Goal: Obtain resource: Download file/media

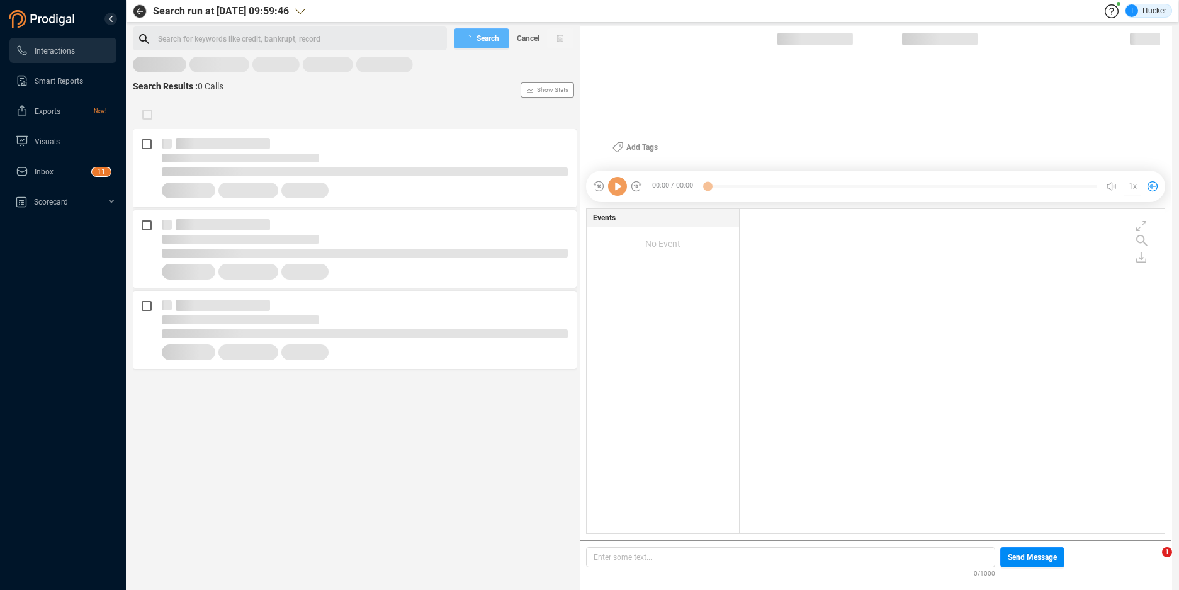
scroll to position [321, 418]
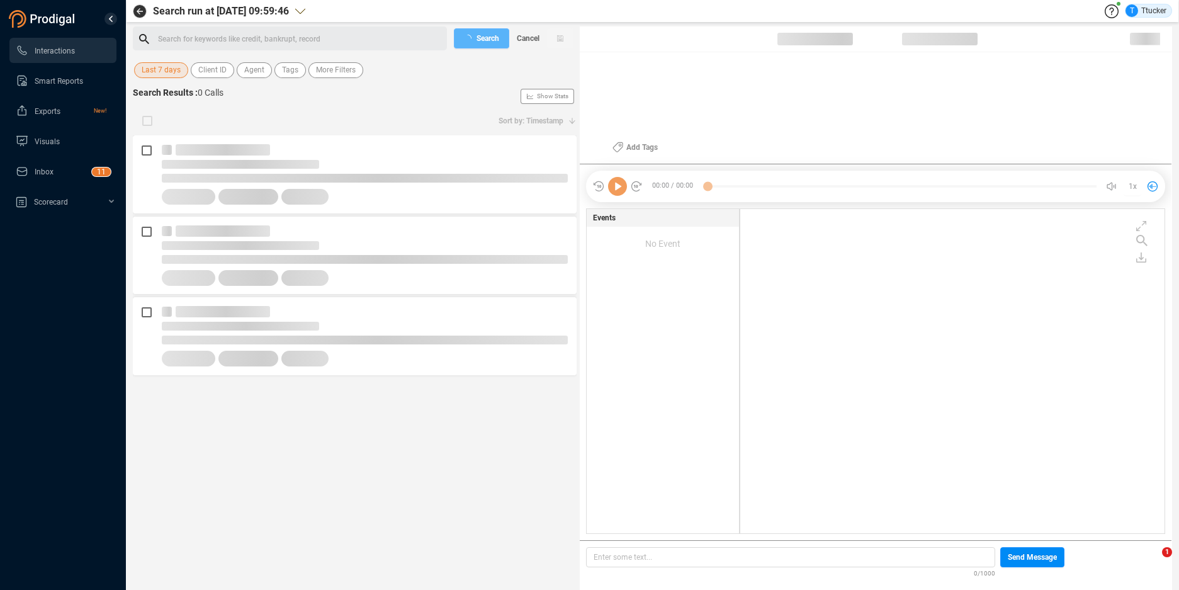
click at [179, 74] on span "Last 7 days" at bounding box center [161, 70] width 39 height 16
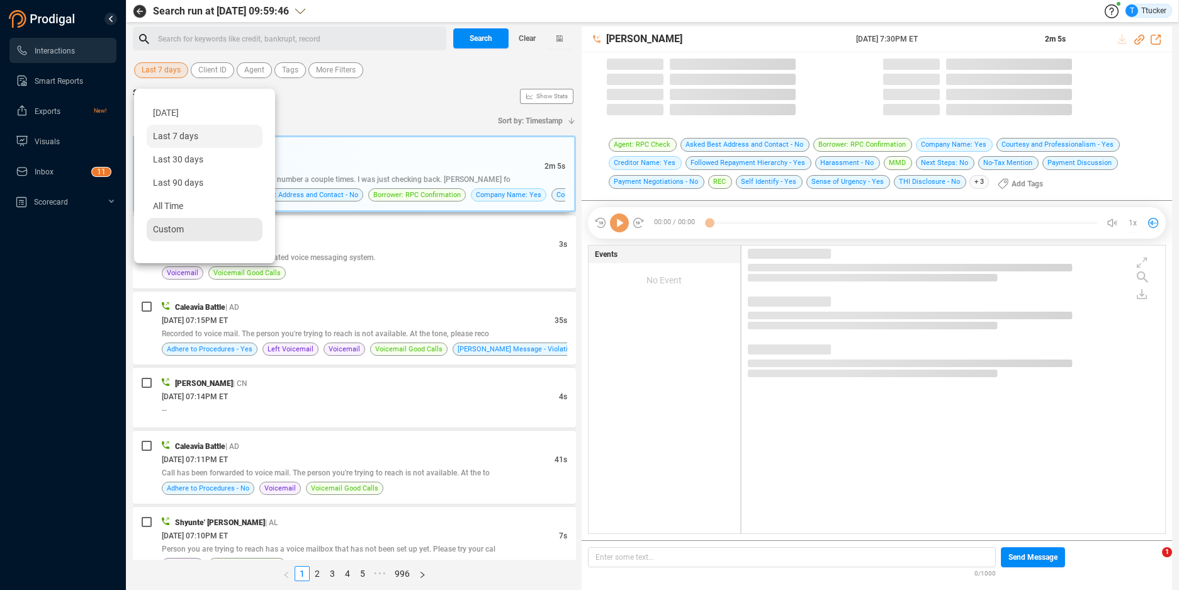
click at [175, 227] on span "Custom" at bounding box center [168, 229] width 31 height 10
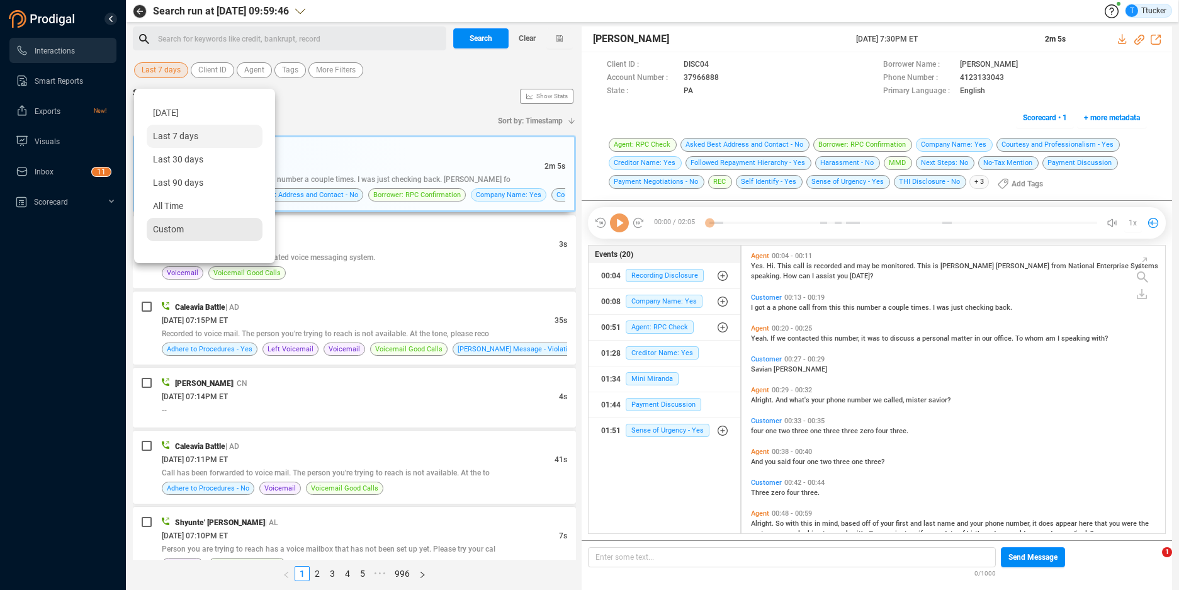
click at [175, 227] on span "Custom" at bounding box center [168, 229] width 31 height 10
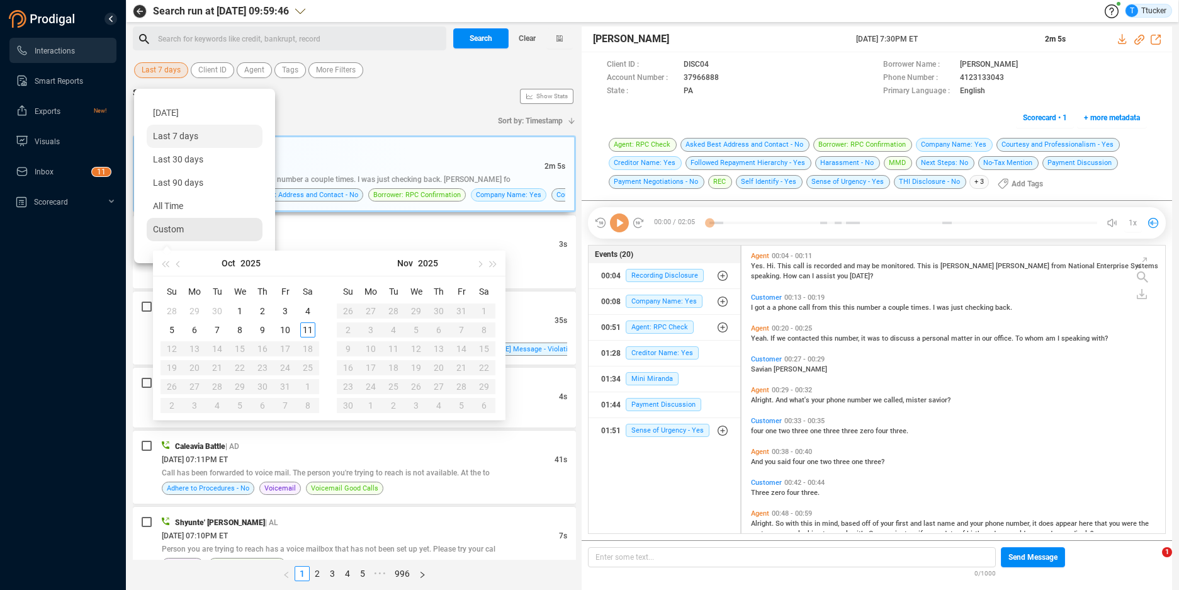
scroll to position [285, 417]
type input "[DATE]"
click at [198, 329] on div "6" at bounding box center [194, 329] width 15 height 15
type input "[DATE]"
click at [289, 325] on div "10" at bounding box center [285, 329] width 15 height 15
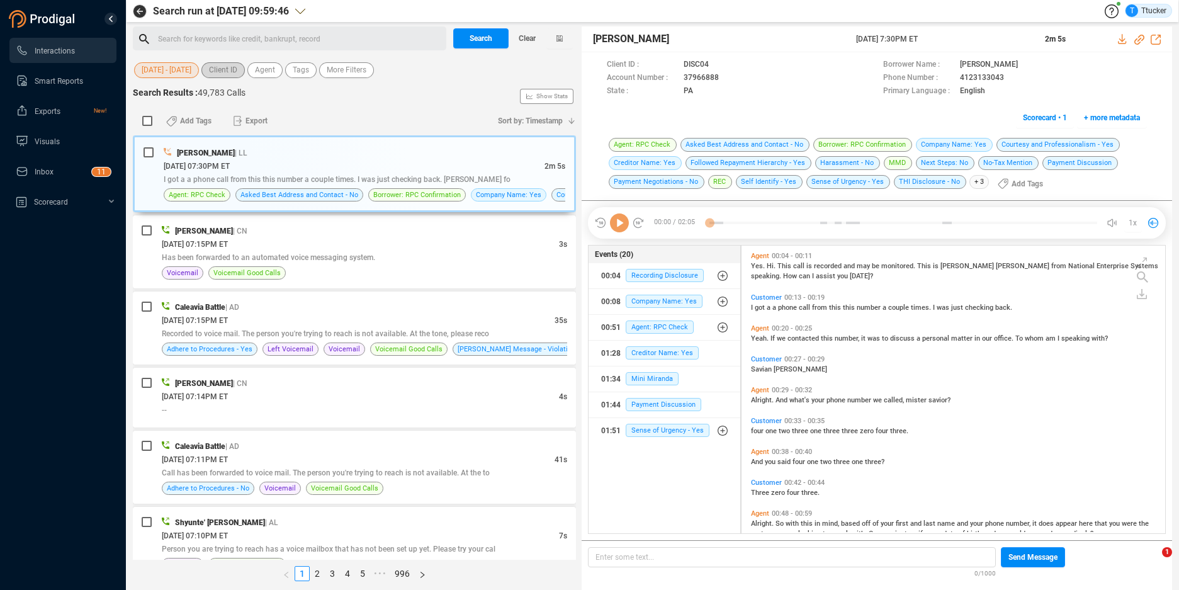
click at [227, 65] on span "Client ID" at bounding box center [223, 70] width 28 height 16
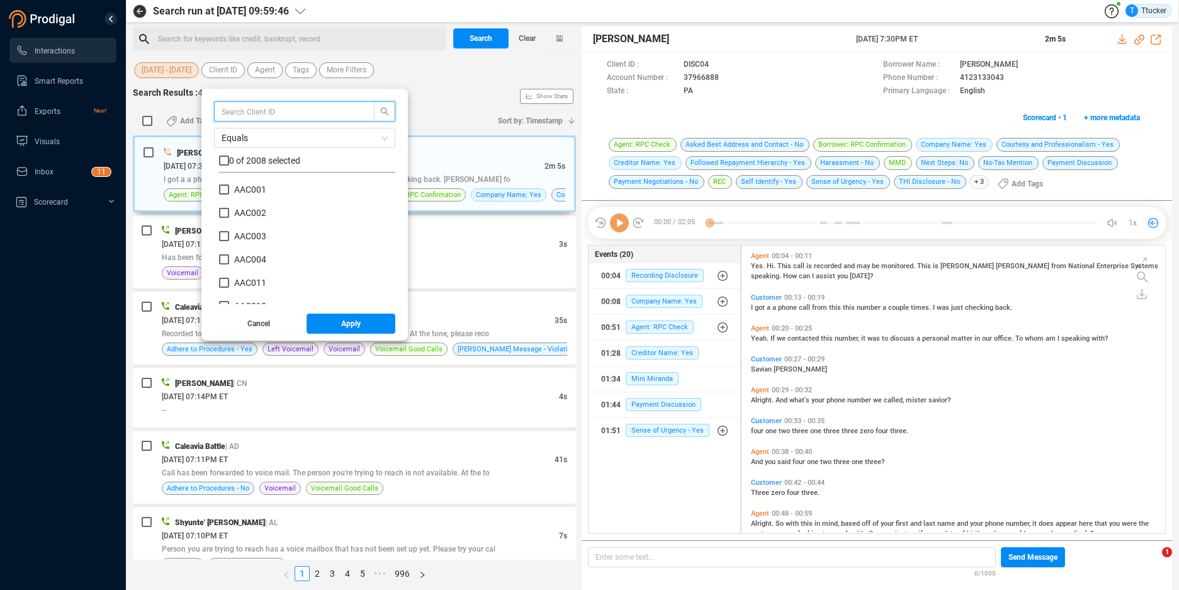
scroll to position [118, 170]
drag, startPoint x: 244, startPoint y: 38, endPoint x: 250, endPoint y: 11, distance: 27.0
click at [248, 28] on div "Search for keywords like credit, bankrupt, record ﻿" at bounding box center [290, 38] width 314 height 24
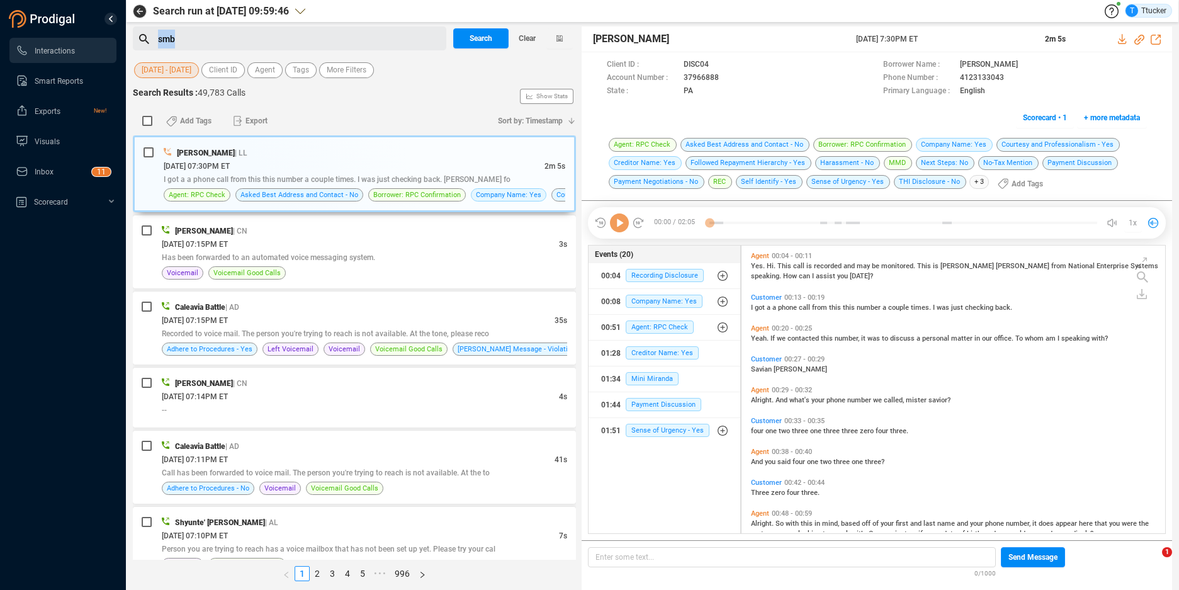
drag, startPoint x: 186, startPoint y: 40, endPoint x: 135, endPoint y: 31, distance: 51.6
click at [135, 31] on div "smb" at bounding box center [290, 38] width 314 height 24
click at [207, 74] on button "Client ID" at bounding box center [222, 70] width 43 height 16
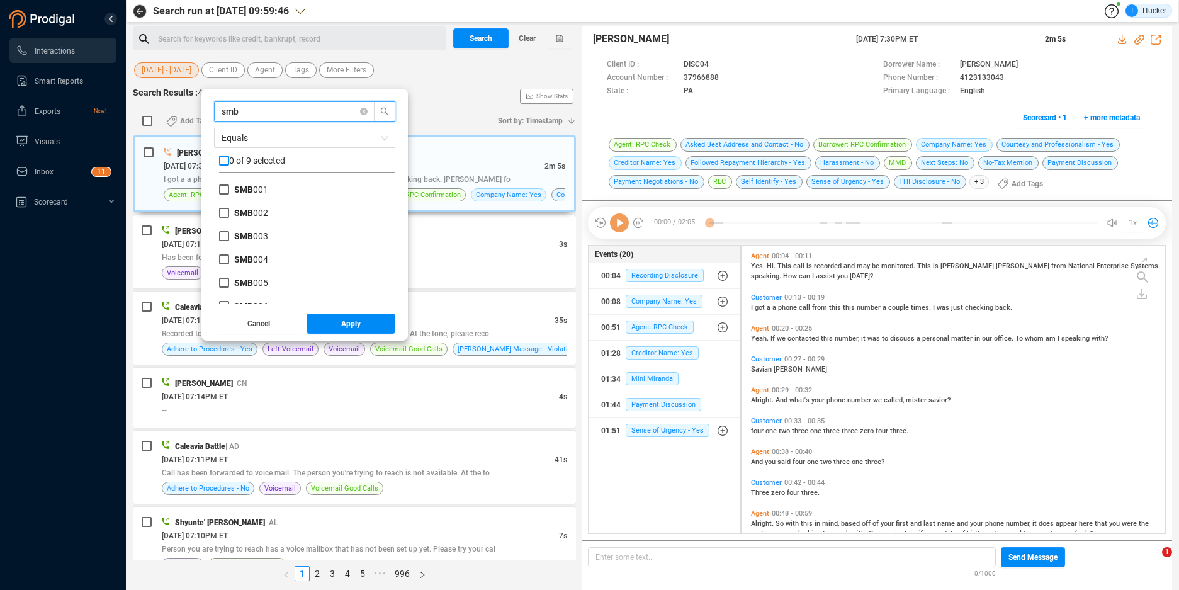
type input "smb"
click at [223, 158] on input "checkbox" at bounding box center [224, 160] width 10 height 10
checkbox input "true"
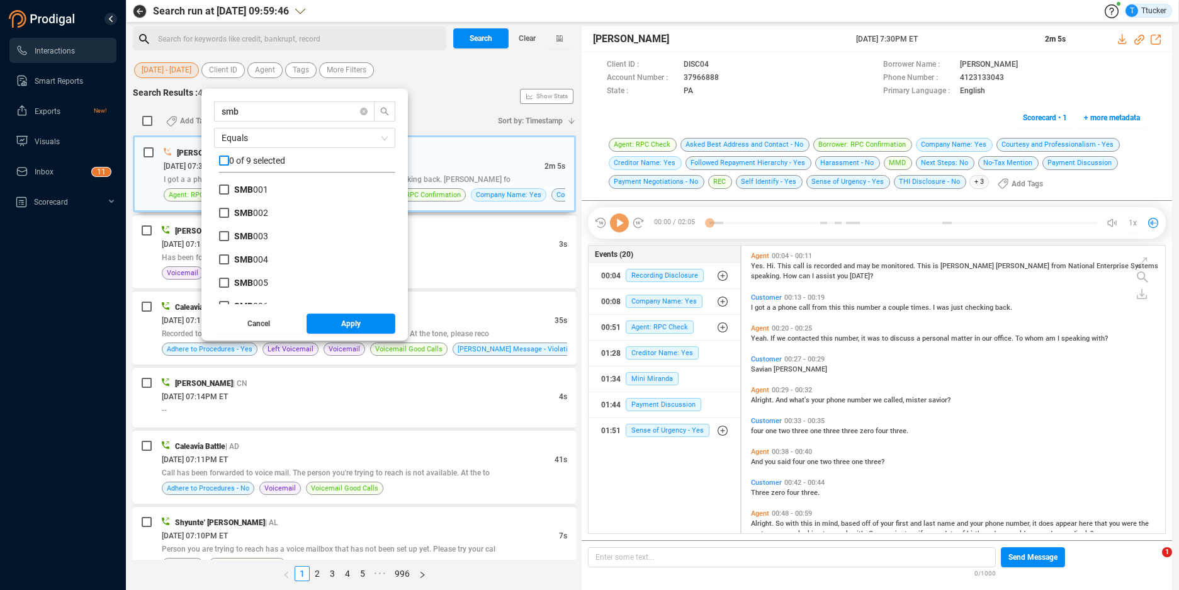
checkbox input "true"
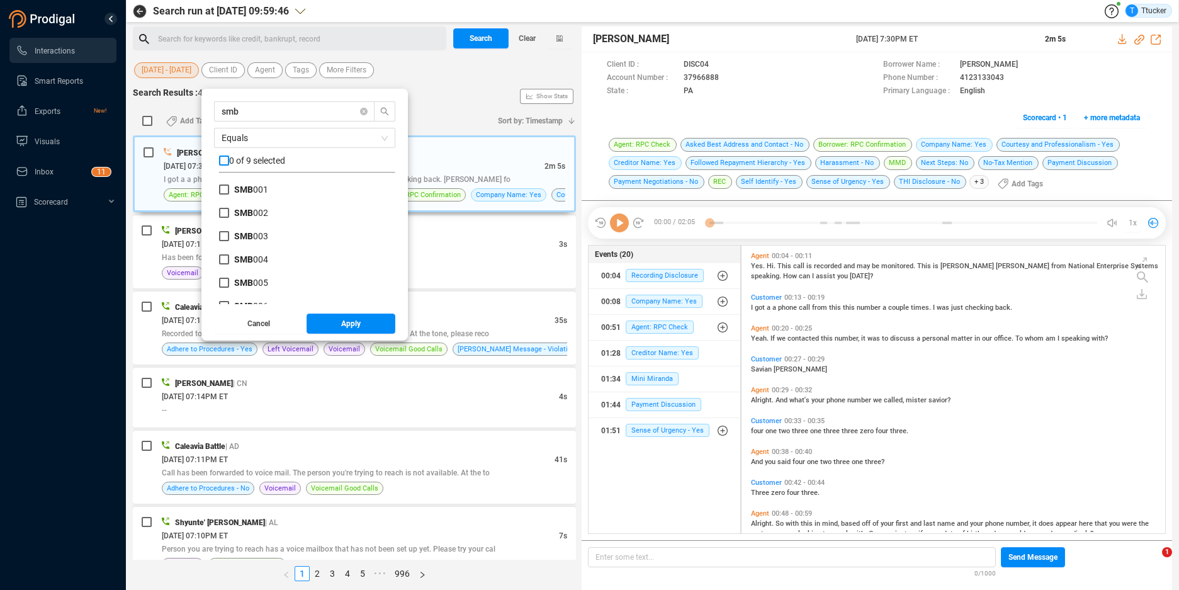
checkbox input "true"
click at [341, 323] on button "Apply" at bounding box center [351, 324] width 89 height 20
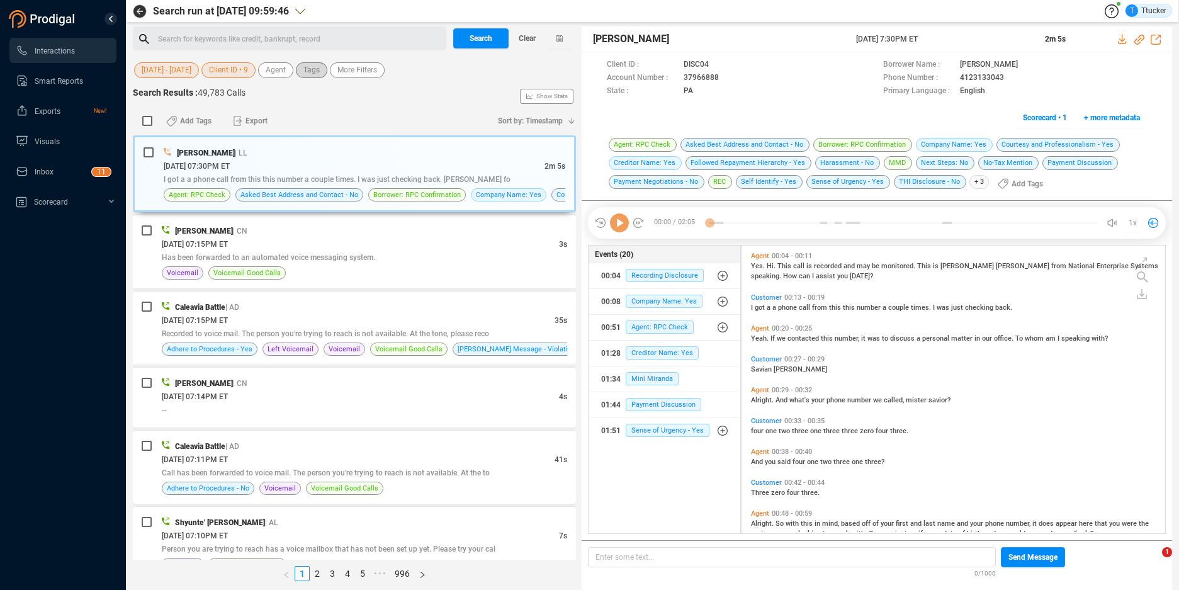
click at [311, 71] on span "Tags" at bounding box center [311, 70] width 16 height 16
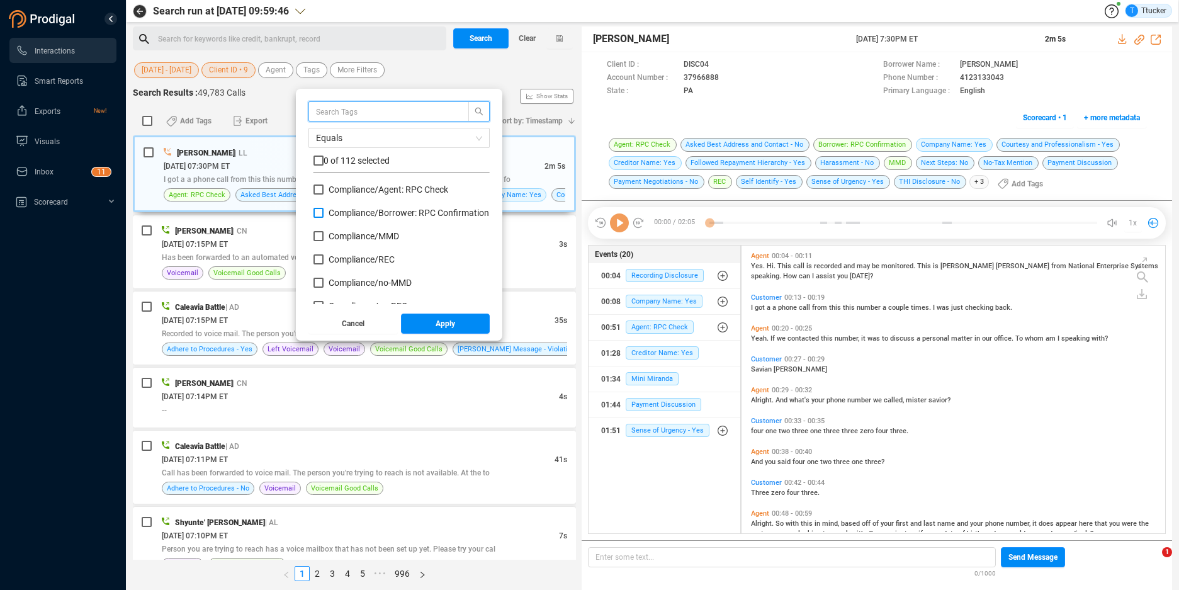
click at [366, 217] on span "Compliance/ Borrower: RPC Confirmation" at bounding box center [409, 213] width 161 height 10
click at [324, 217] on input "Compliance/ Borrower: RPC Confirmation" at bounding box center [319, 213] width 10 height 10
checkbox input "true"
click at [447, 323] on span "Apply" at bounding box center [446, 324] width 20 height 20
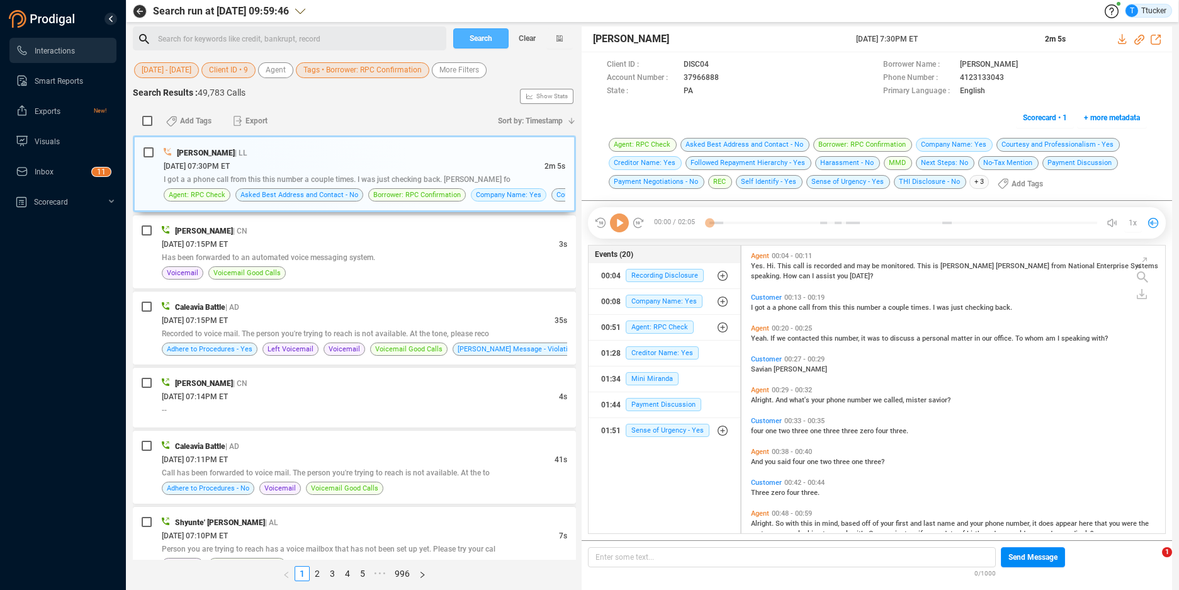
click at [482, 42] on span "Search" at bounding box center [481, 38] width 23 height 20
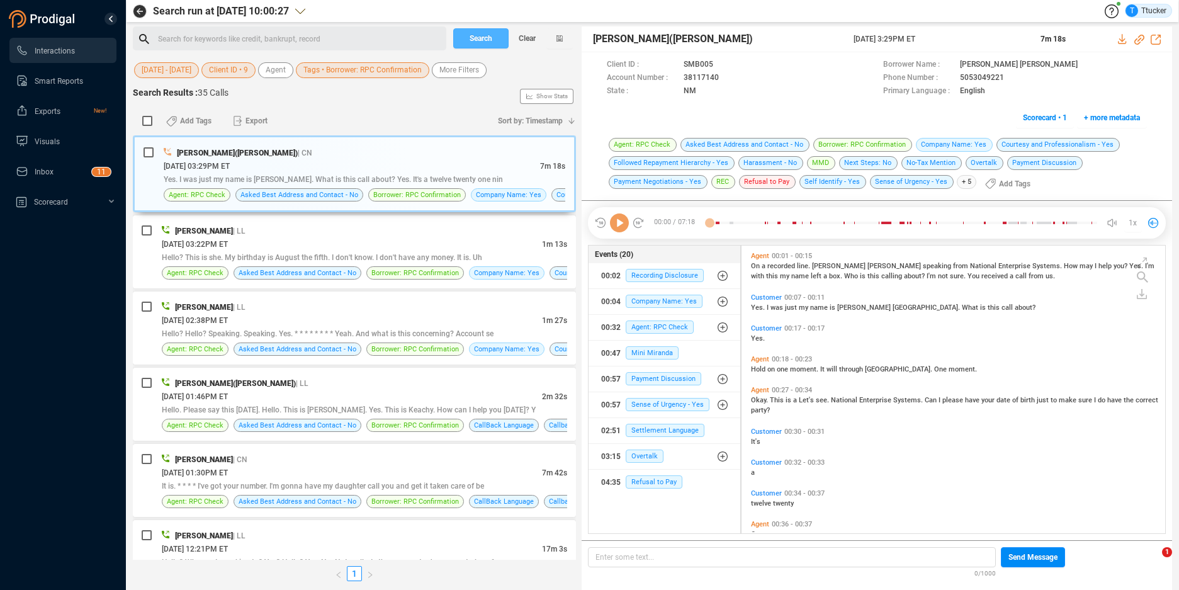
scroll to position [285, 417]
click at [141, 120] on label at bounding box center [147, 121] width 16 height 20
click at [142, 120] on input "checkbox" at bounding box center [147, 121] width 10 height 10
checkbox input "true"
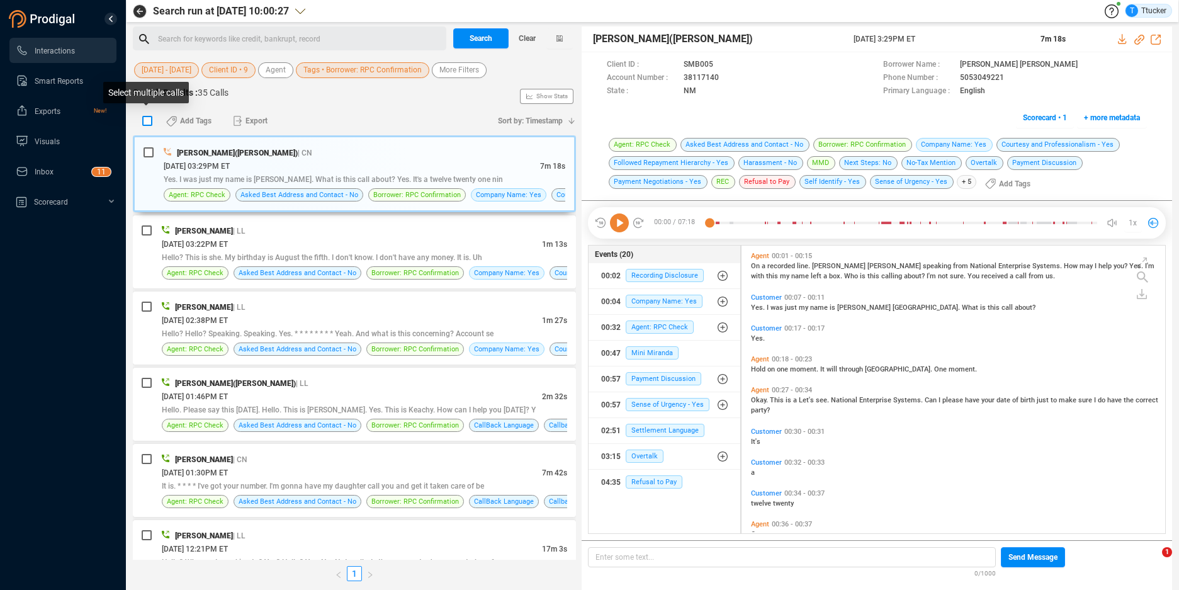
checkbox input "true"
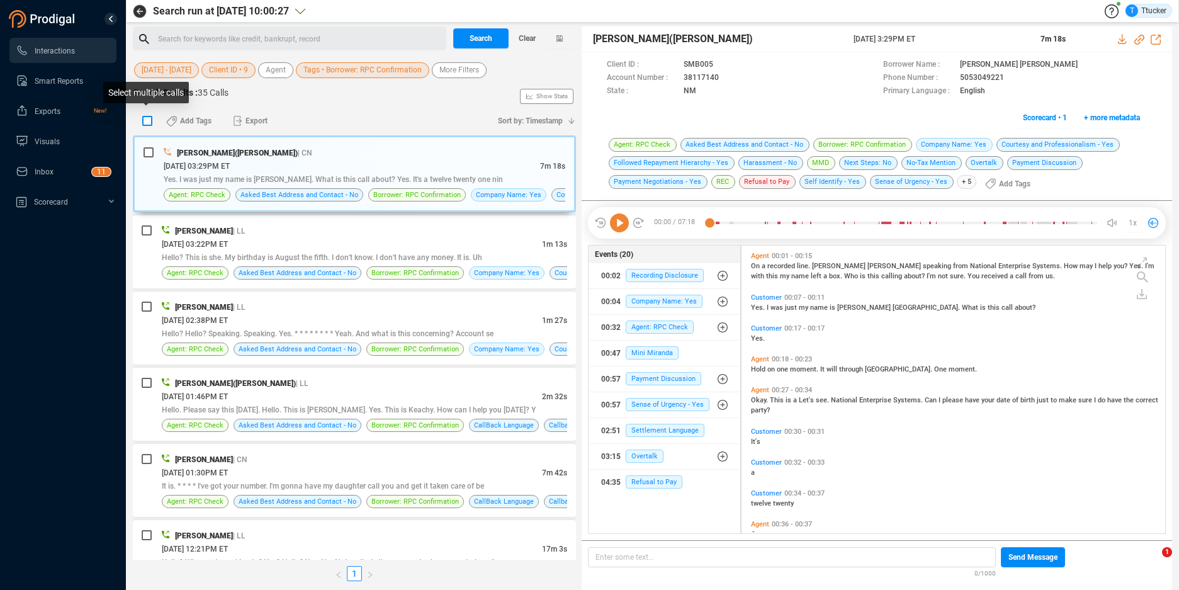
checkbox input "true"
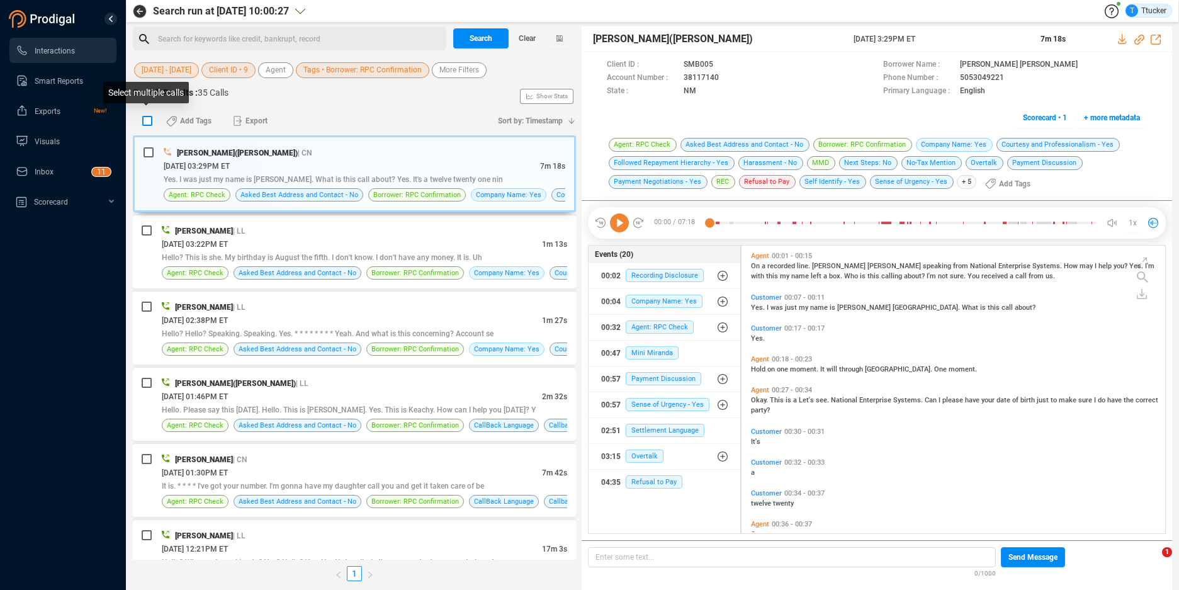
checkbox input "true"
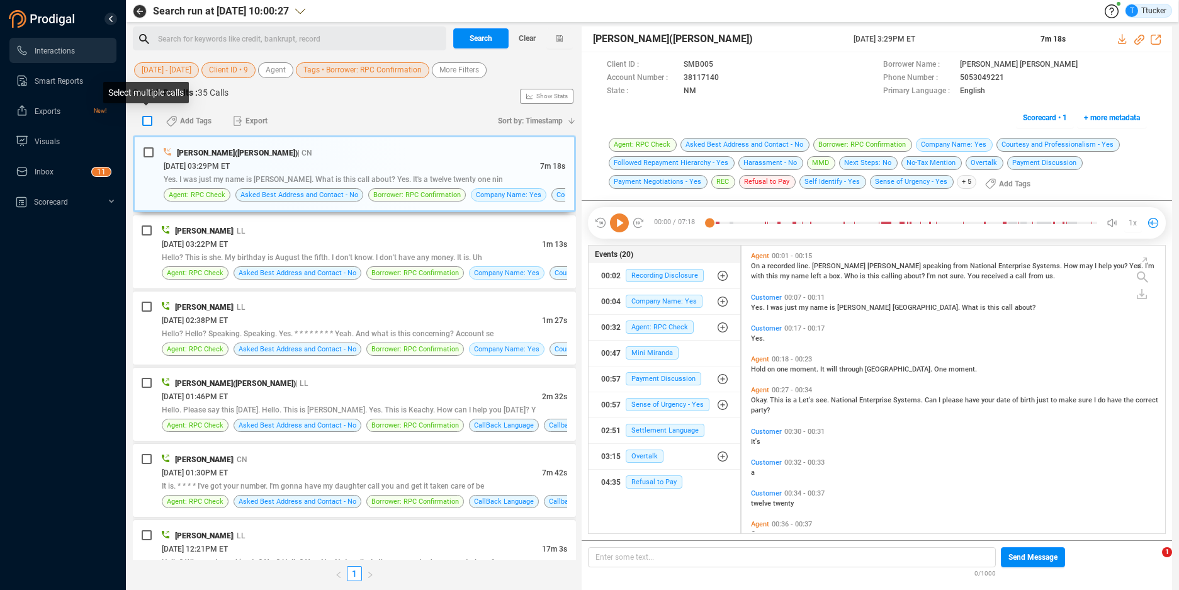
checkbox input "true"
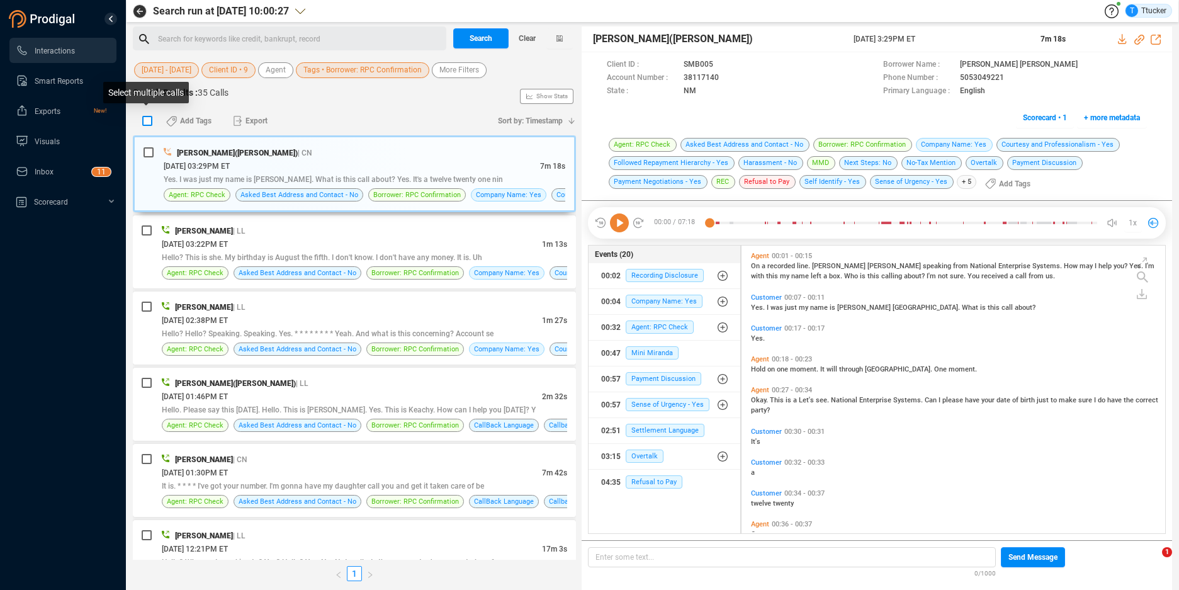
checkbox input "true"
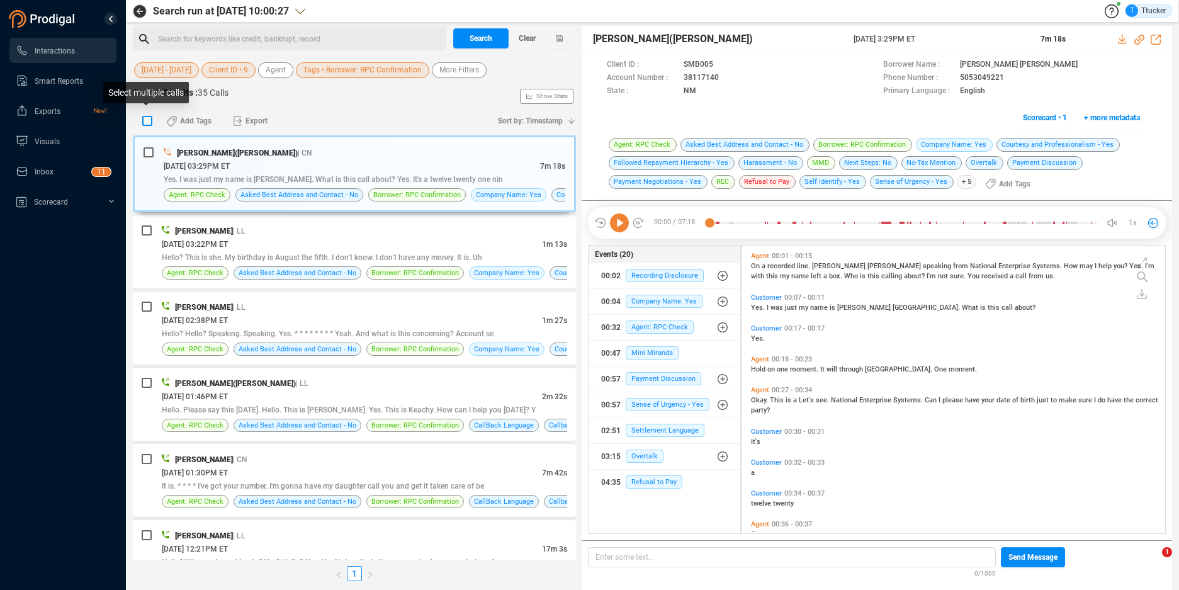
checkbox input "true"
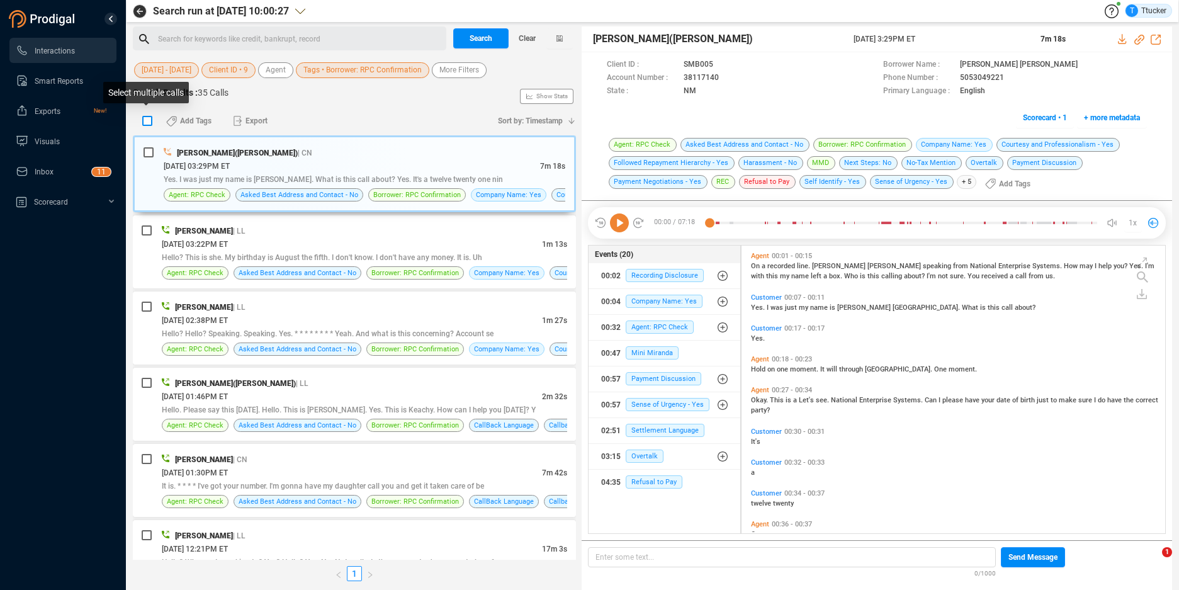
checkbox input "true"
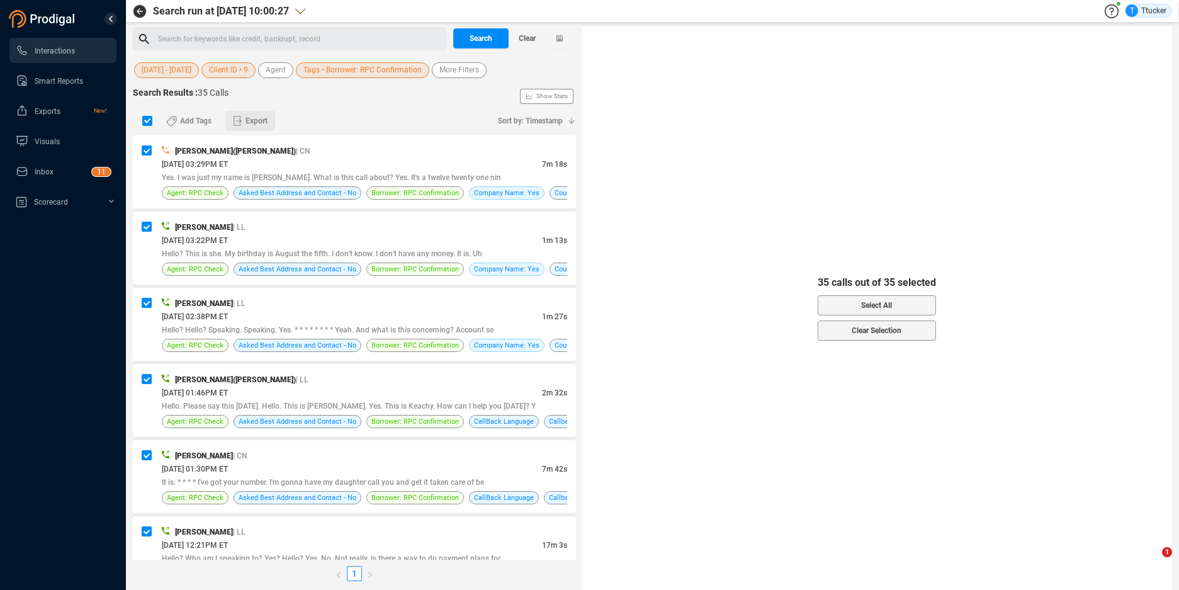
click at [260, 116] on span "Export" at bounding box center [257, 121] width 22 height 20
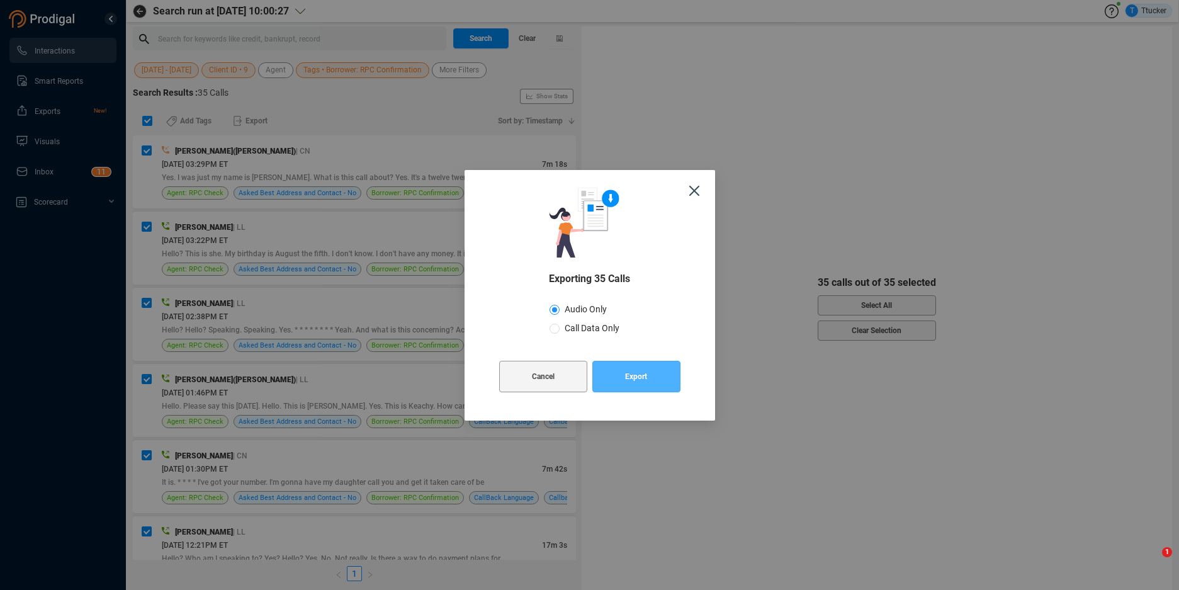
click at [651, 366] on button "Export" at bounding box center [636, 376] width 88 height 31
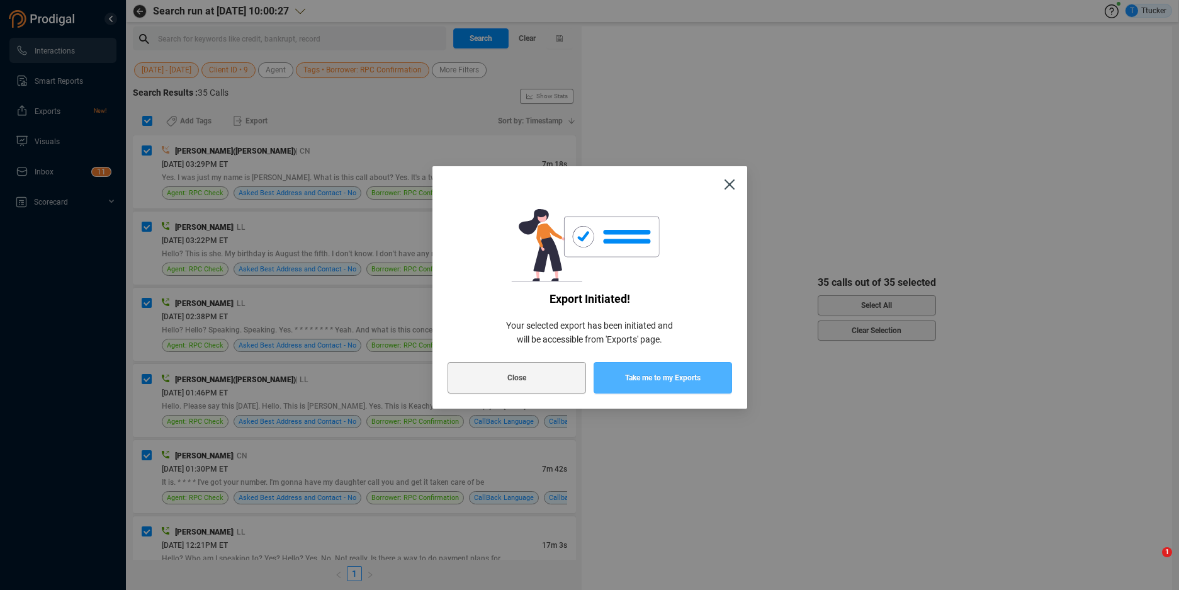
click at [649, 370] on span "Take me to my Exports" at bounding box center [663, 377] width 76 height 31
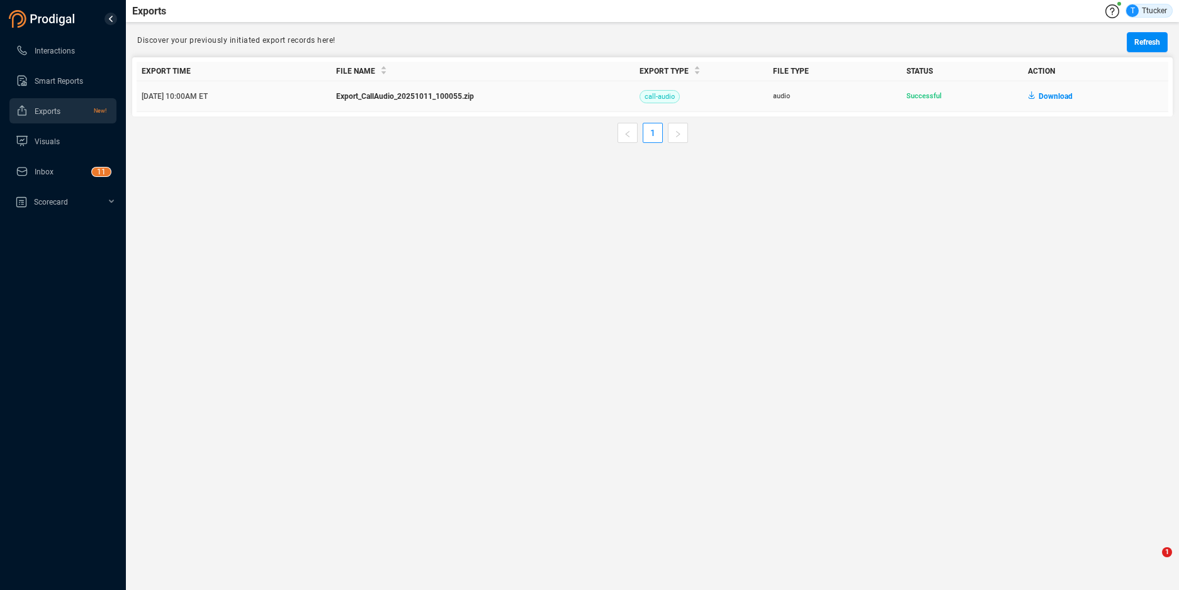
click at [1039, 92] on span "Download" at bounding box center [1056, 96] width 34 height 20
